Goal: Navigation & Orientation: Find specific page/section

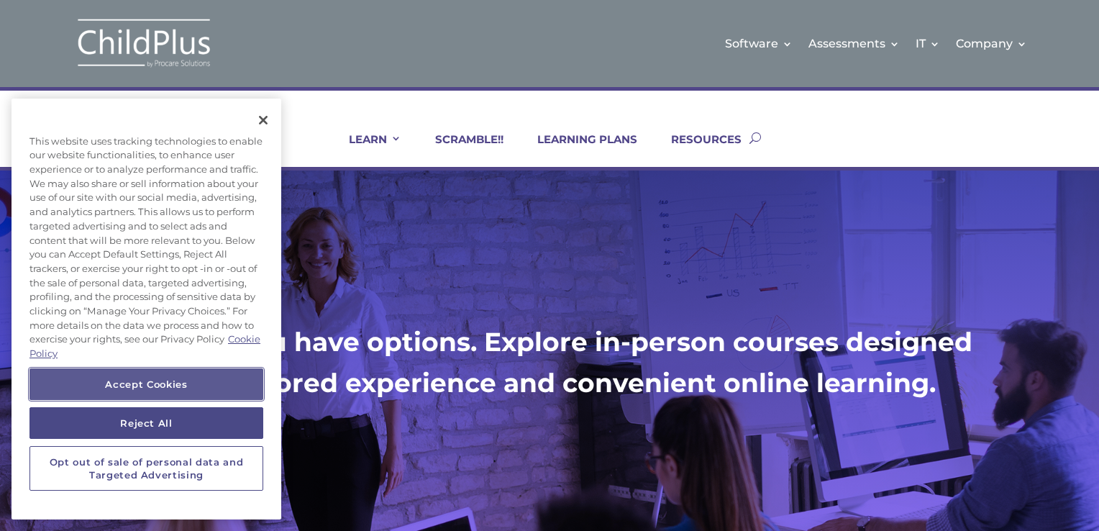
click at [175, 392] on button "Accept Cookies" at bounding box center [146, 384] width 234 height 32
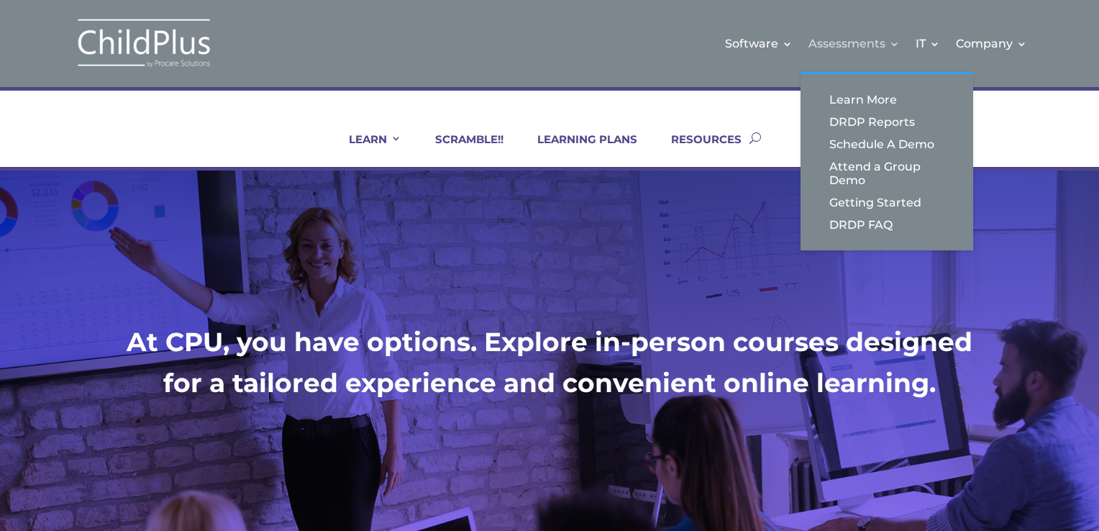
click at [831, 50] on link "Assessments" at bounding box center [853, 43] width 91 height 58
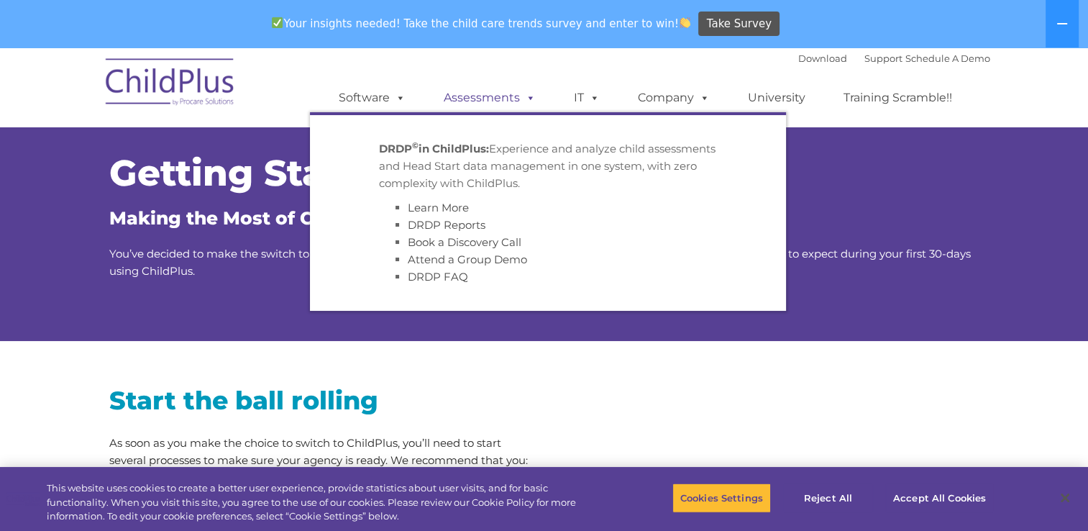
click at [515, 99] on link "Assessments" at bounding box center [489, 97] width 121 height 29
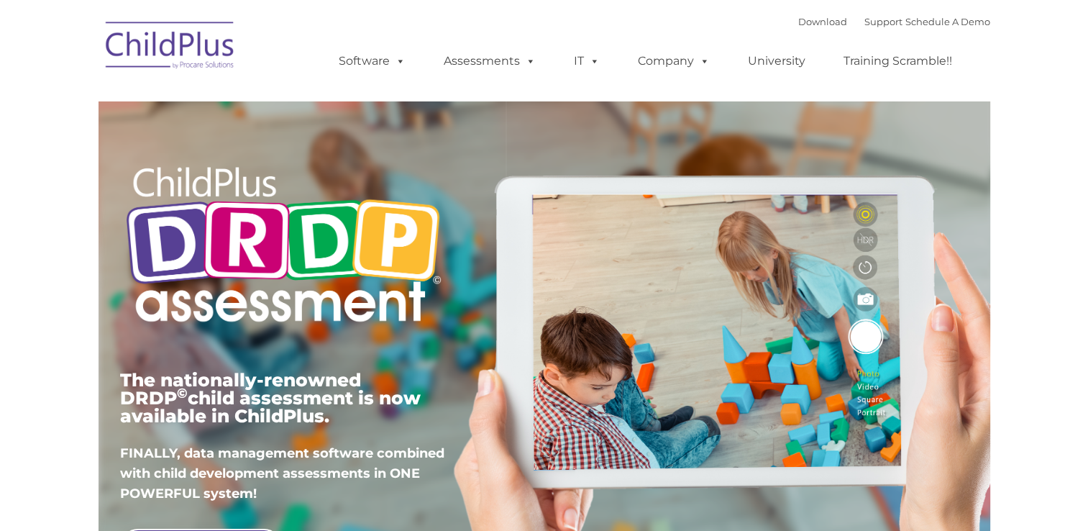
type input ""
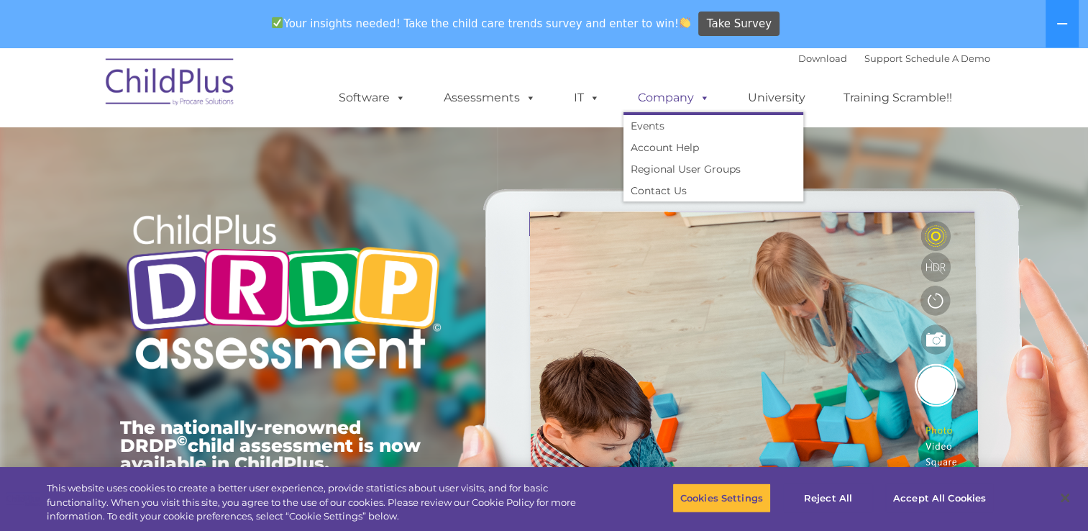
click at [649, 101] on link "Company" at bounding box center [673, 97] width 101 height 29
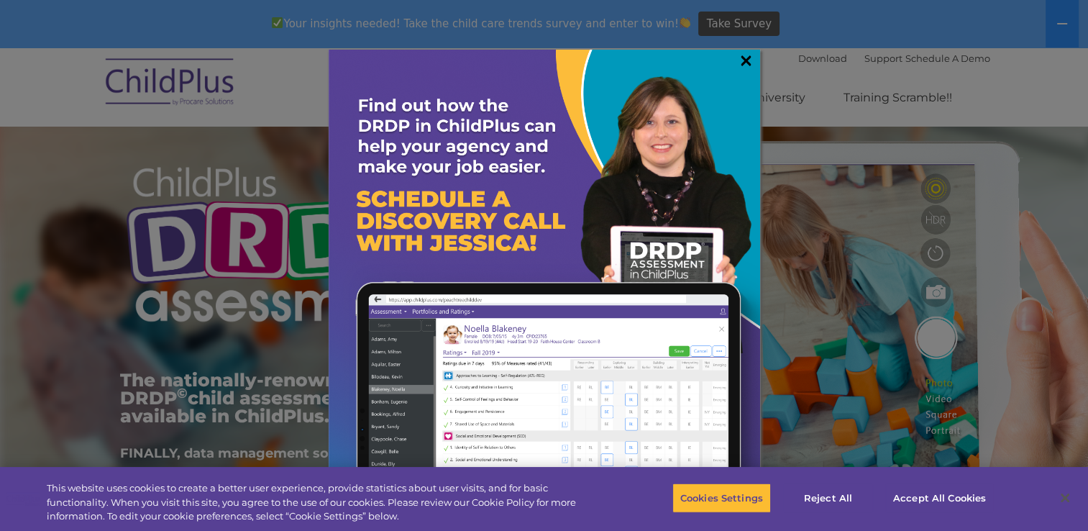
click at [739, 55] on link "×" at bounding box center [746, 60] width 17 height 14
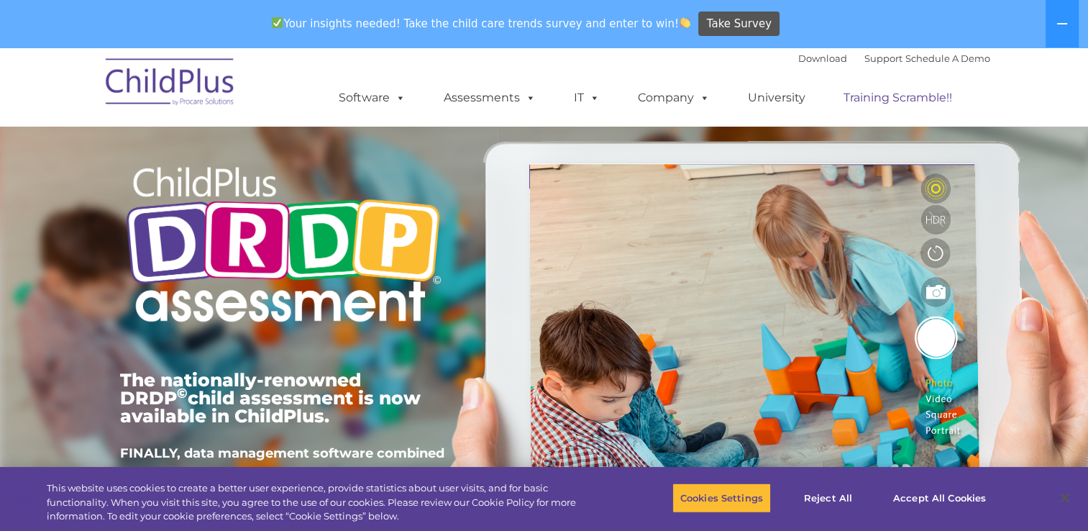
click at [871, 100] on link "Training Scramble!!" at bounding box center [897, 97] width 137 height 29
